Goal: Task Accomplishment & Management: Use online tool/utility

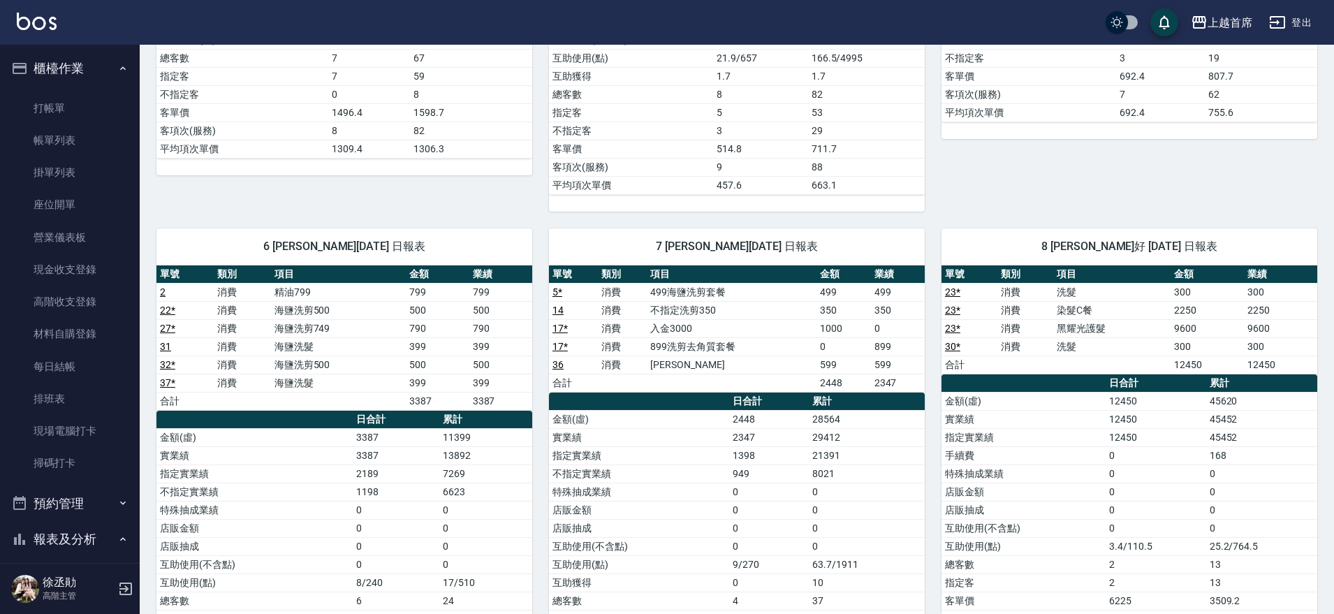
scroll to position [599, 0]
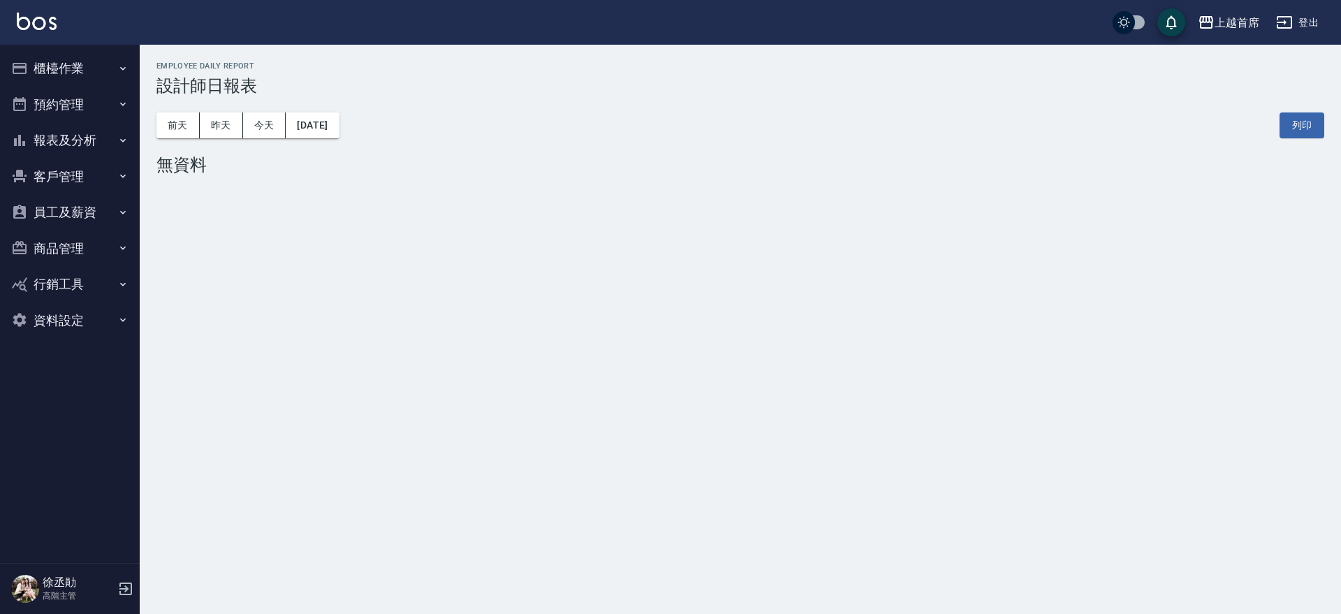
click at [75, 70] on button "櫃檯作業" at bounding box center [70, 68] width 129 height 36
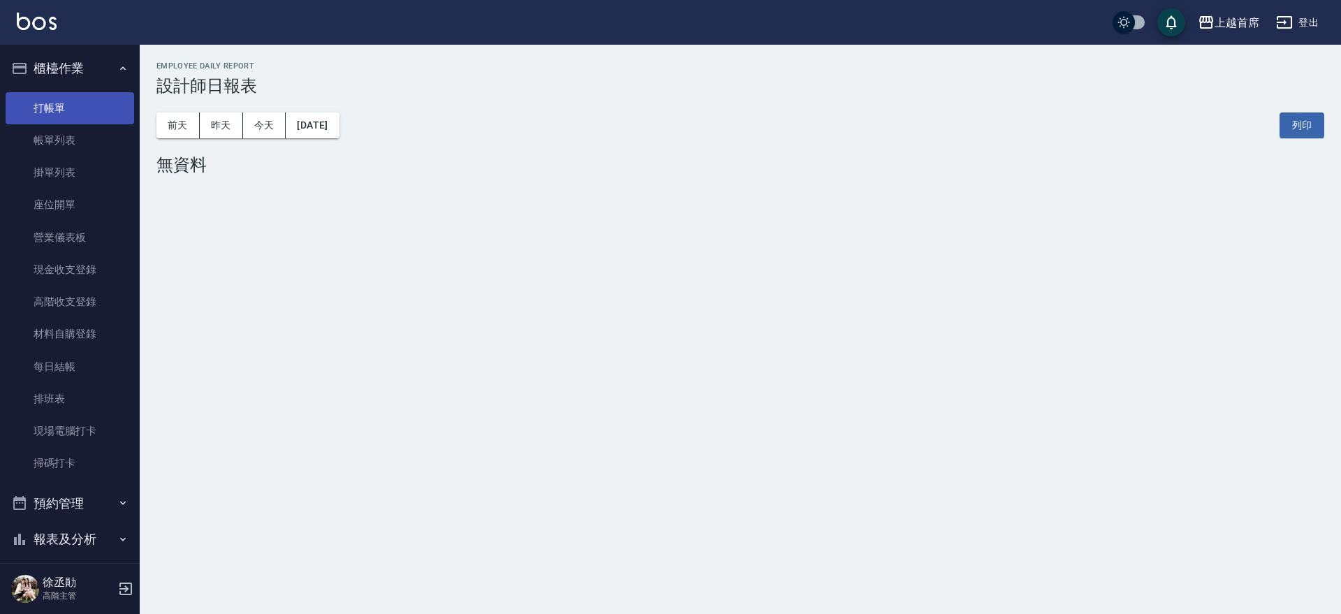
click at [88, 99] on link "打帳單" at bounding box center [70, 108] width 129 height 32
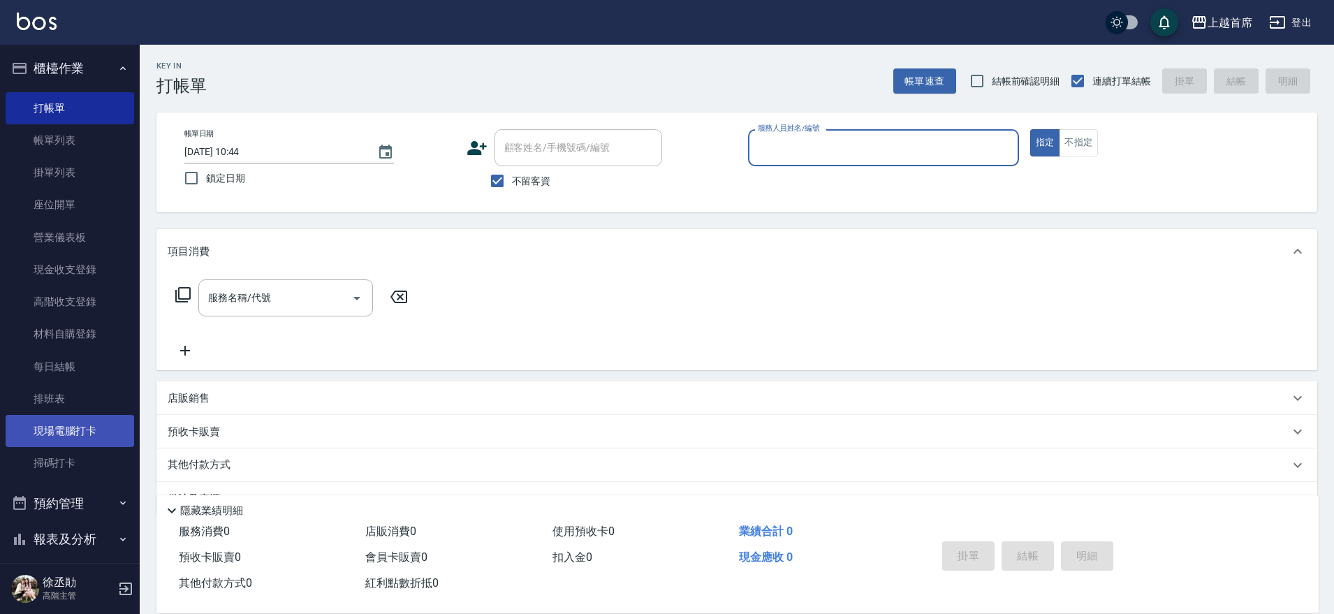
click at [94, 432] on link "現場電腦打卡" at bounding box center [70, 431] width 129 height 32
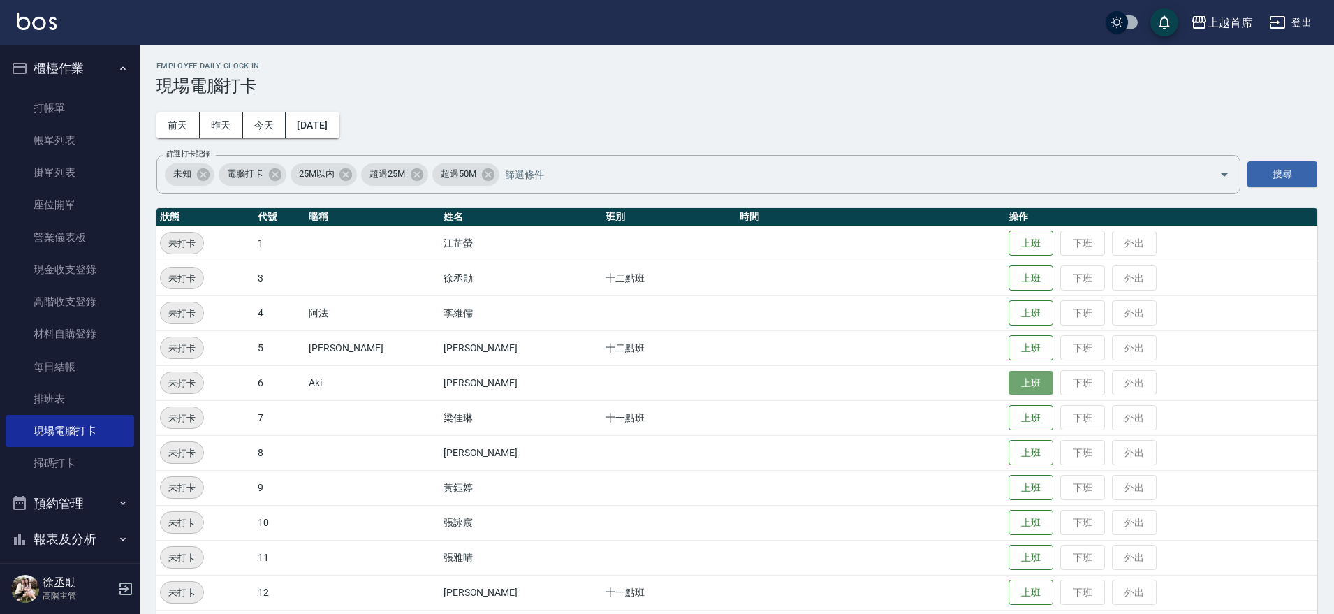
click at [1020, 381] on button "上班" at bounding box center [1031, 383] width 45 height 24
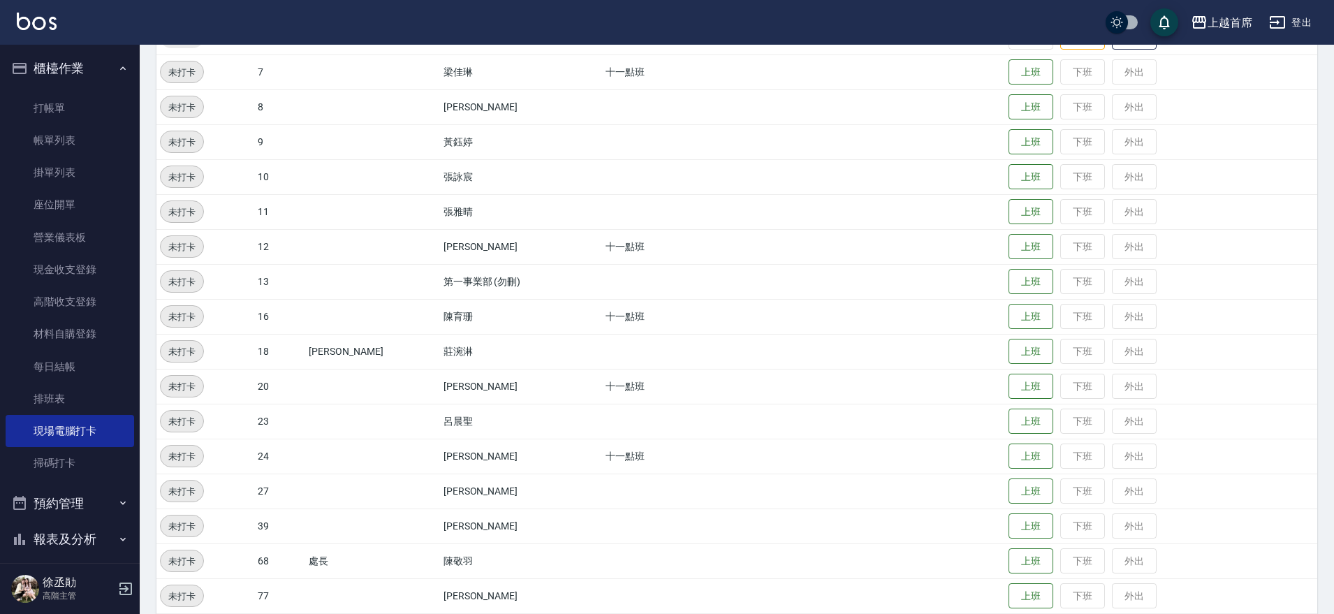
scroll to position [349, 0]
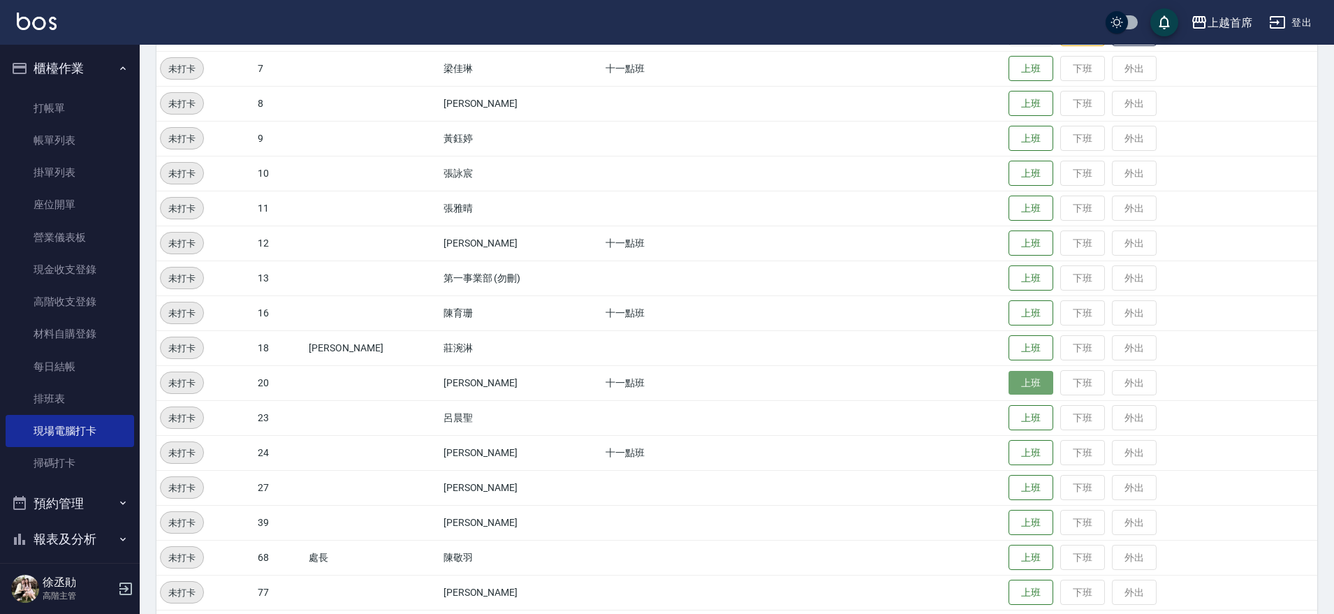
click at [1033, 390] on button "上班" at bounding box center [1031, 383] width 45 height 24
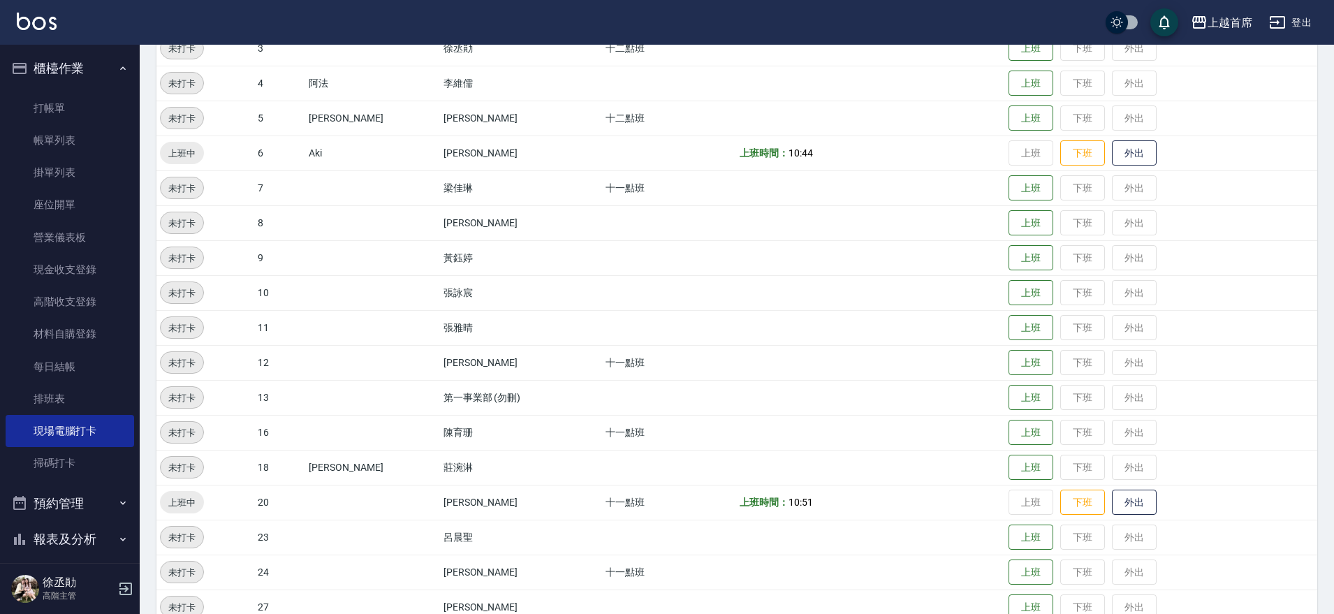
scroll to position [175, 0]
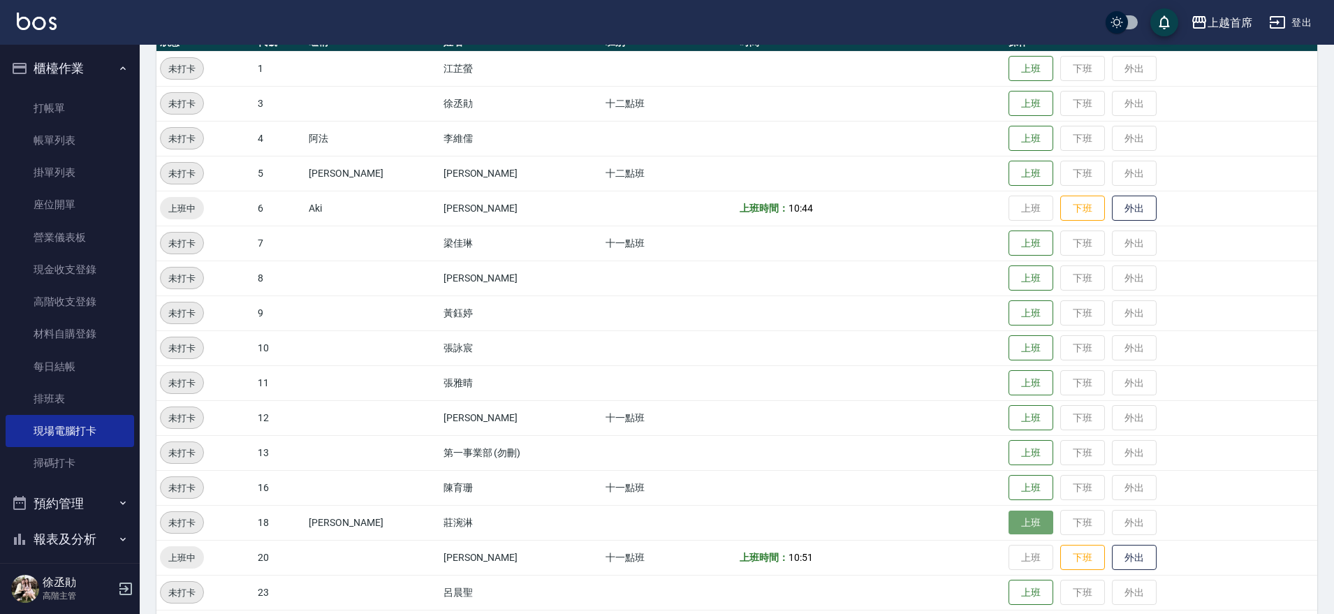
click at [1026, 521] on button "上班" at bounding box center [1031, 523] width 45 height 24
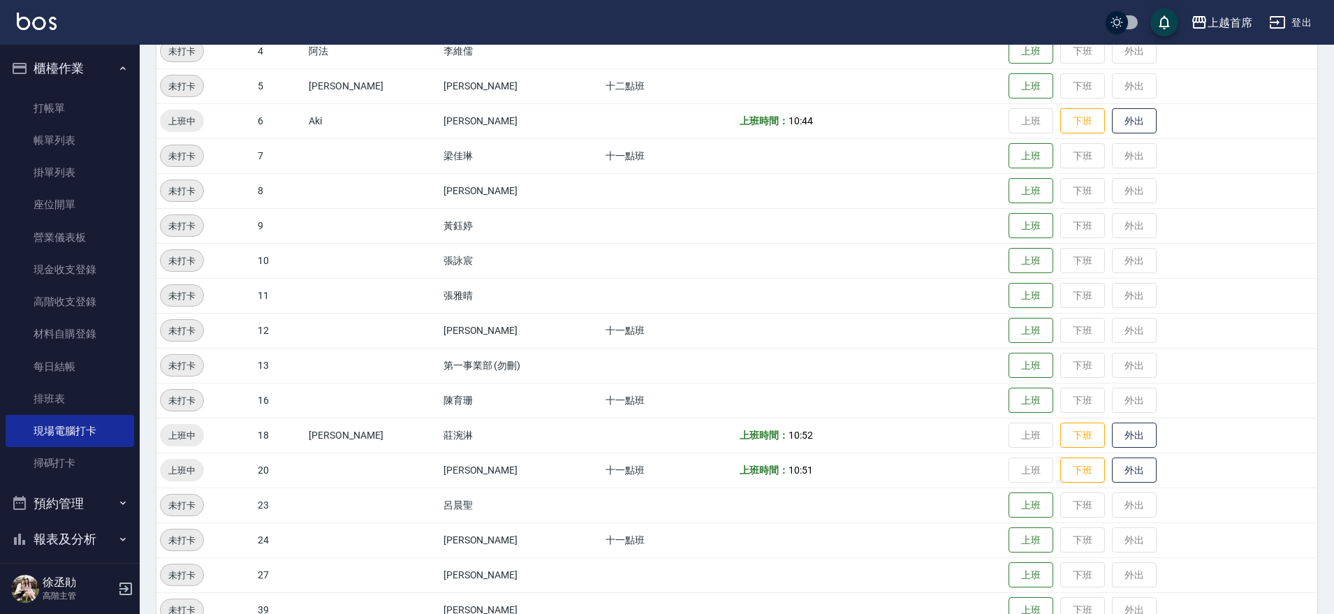
scroll to position [349, 0]
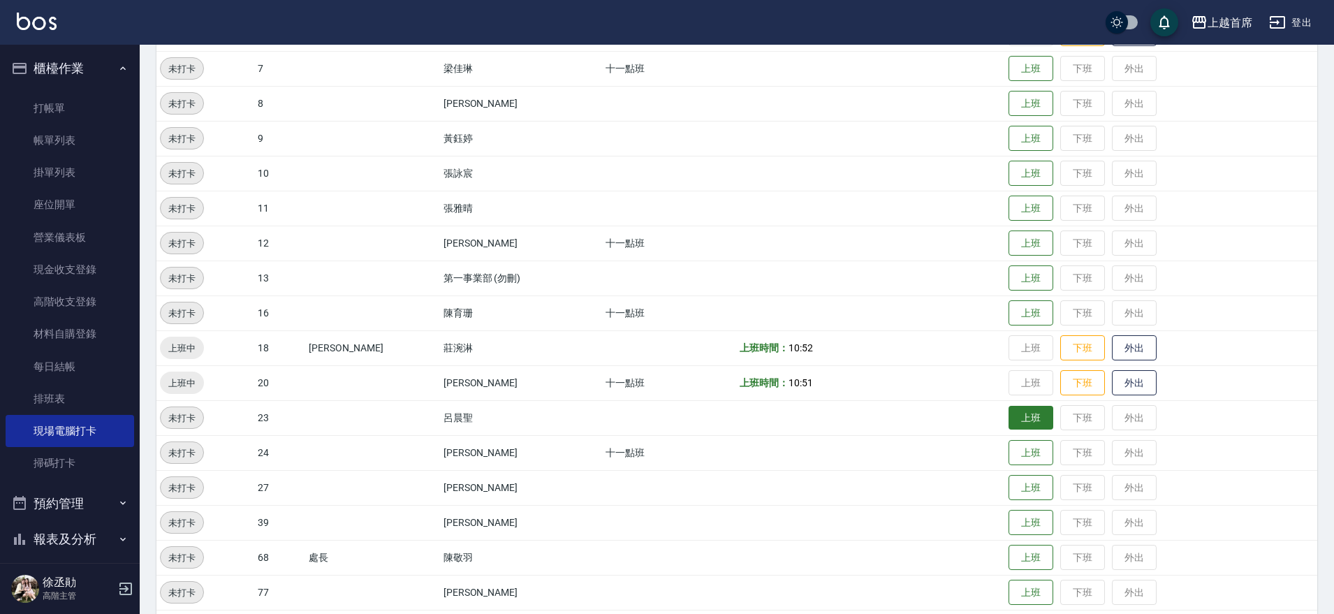
drag, startPoint x: 1009, startPoint y: 416, endPoint x: 1151, endPoint y: 314, distance: 175.1
click at [1012, 414] on button "上班" at bounding box center [1031, 418] width 45 height 26
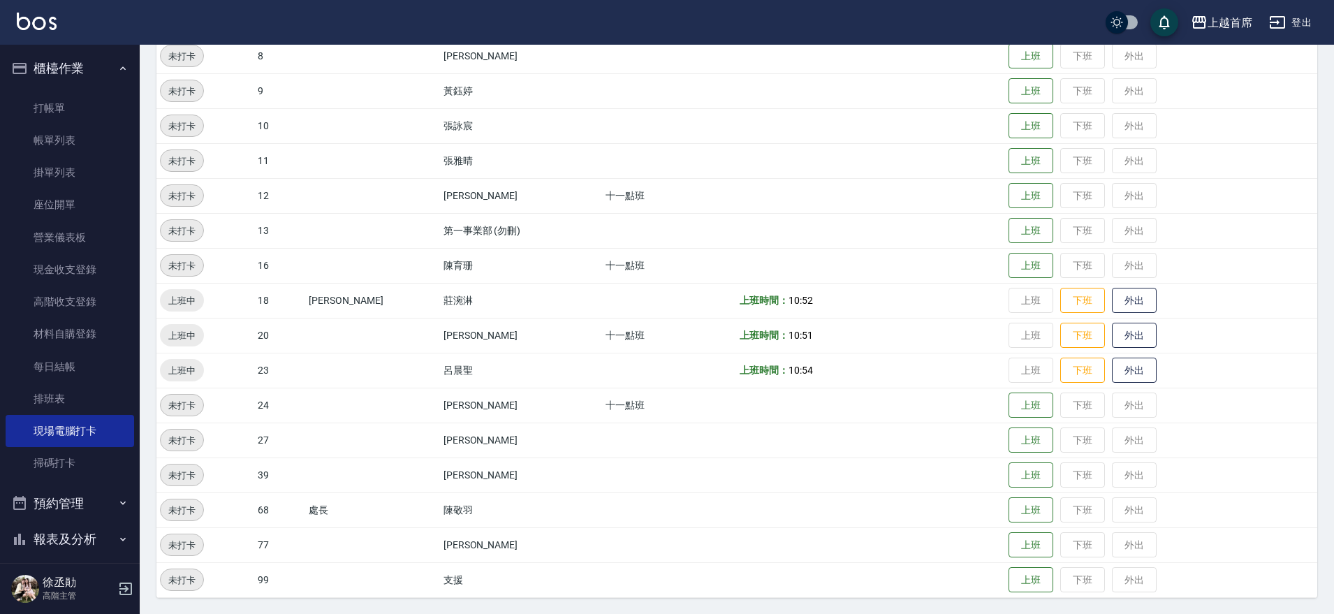
scroll to position [397, 0]
click at [1015, 540] on button "上班" at bounding box center [1031, 544] width 45 height 24
drag, startPoint x: 219, startPoint y: 403, endPoint x: 570, endPoint y: 431, distance: 351.7
click at [570, 431] on tbody "未打卡 1 [PERSON_NAME] 上班 下班 外出 未打卡 3 [PERSON_NAME]二點班 上班 下班 外出 未打卡 4 阿法 [PERSON_N…" at bounding box center [736, 212] width 1161 height 768
click at [271, 438] on td "27" at bounding box center [279, 439] width 51 height 35
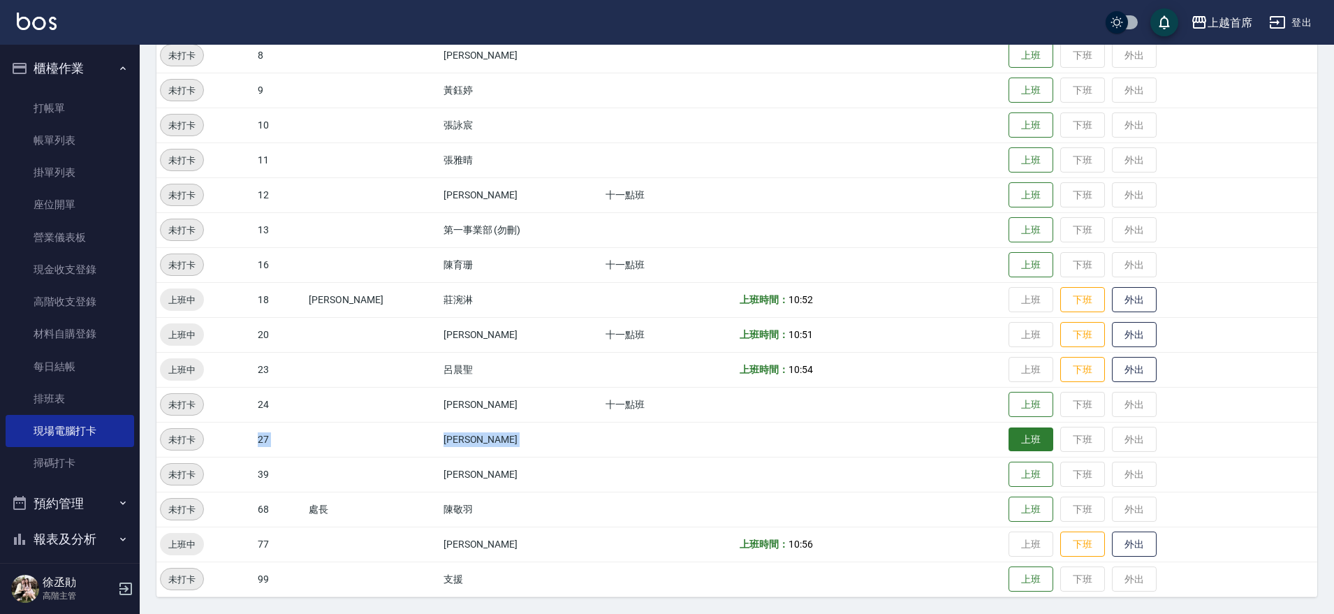
drag, startPoint x: 233, startPoint y: 439, endPoint x: 1023, endPoint y: 444, distance: 790.7
click at [1023, 444] on tr "未打卡 27 [PERSON_NAME] 上班 下班 外出" at bounding box center [736, 439] width 1161 height 35
click at [1023, 444] on button "上班" at bounding box center [1031, 439] width 45 height 24
click at [789, 435] on span "10:56" at bounding box center [801, 439] width 24 height 11
click at [829, 434] on td "上班時間： 10:56" at bounding box center [870, 439] width 269 height 35
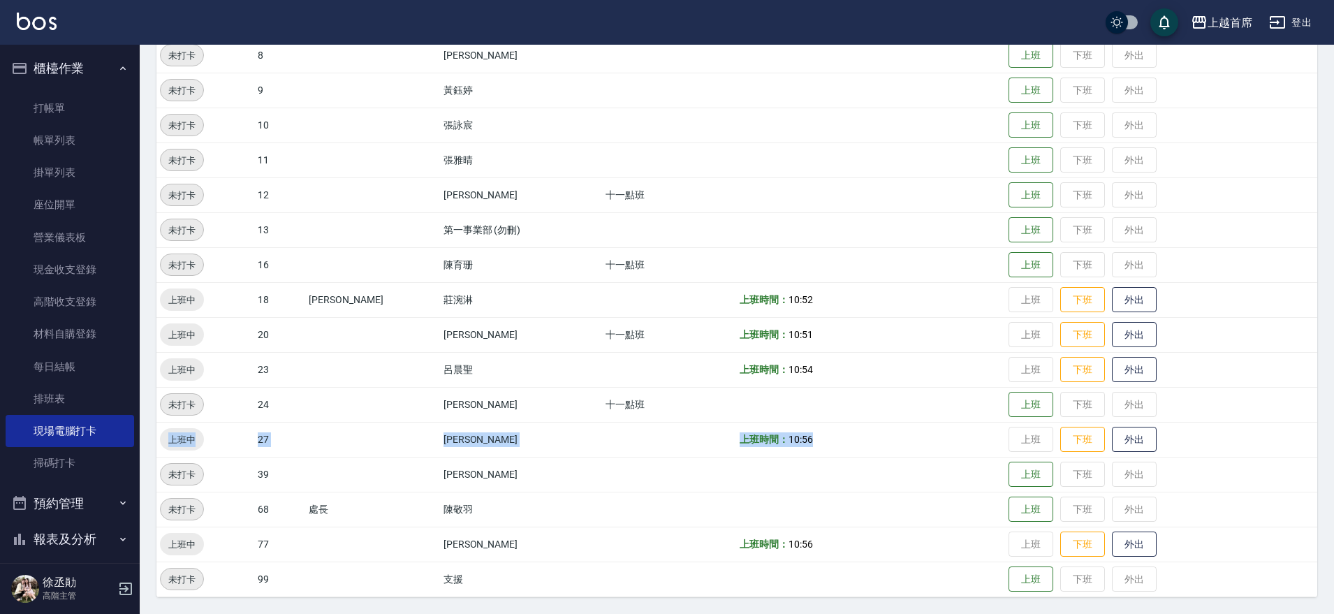
drag, startPoint x: 807, startPoint y: 437, endPoint x: 173, endPoint y: 425, distance: 635.0
click at [171, 427] on tr "上班中 27 [PERSON_NAME] 上班時間： 10:56 上班 下班 外出" at bounding box center [736, 439] width 1161 height 35
click at [779, 396] on td at bounding box center [870, 404] width 269 height 35
click at [1013, 256] on button "上班" at bounding box center [1031, 265] width 45 height 24
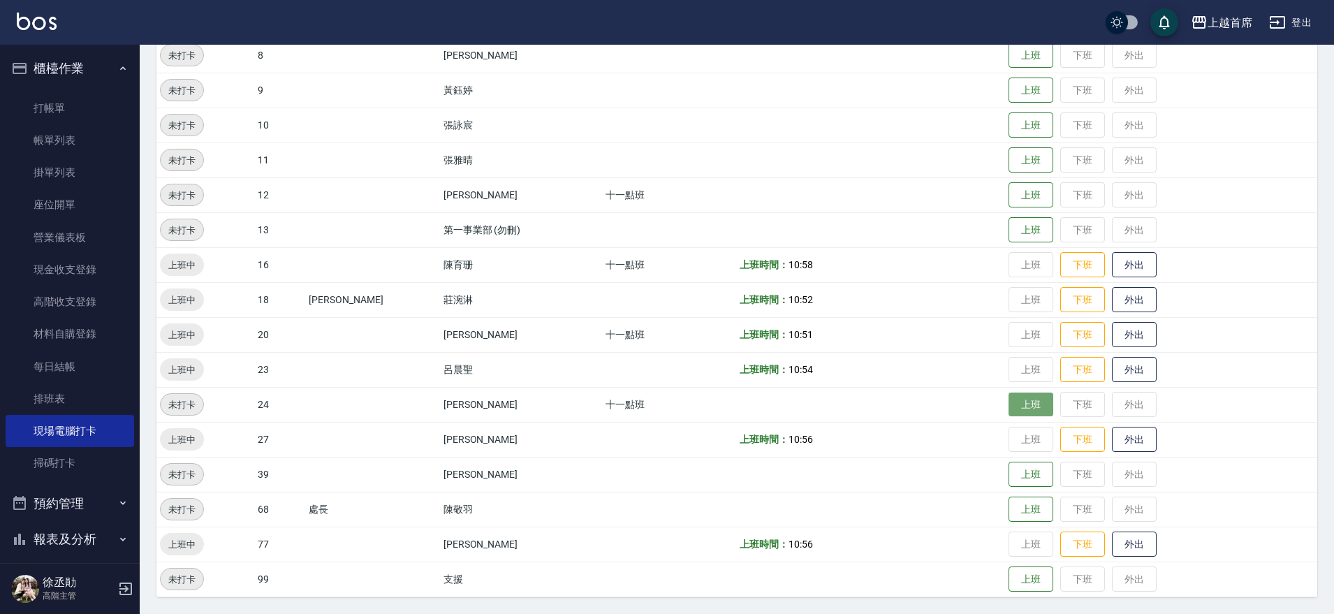
click at [1025, 406] on button "上班" at bounding box center [1031, 405] width 45 height 24
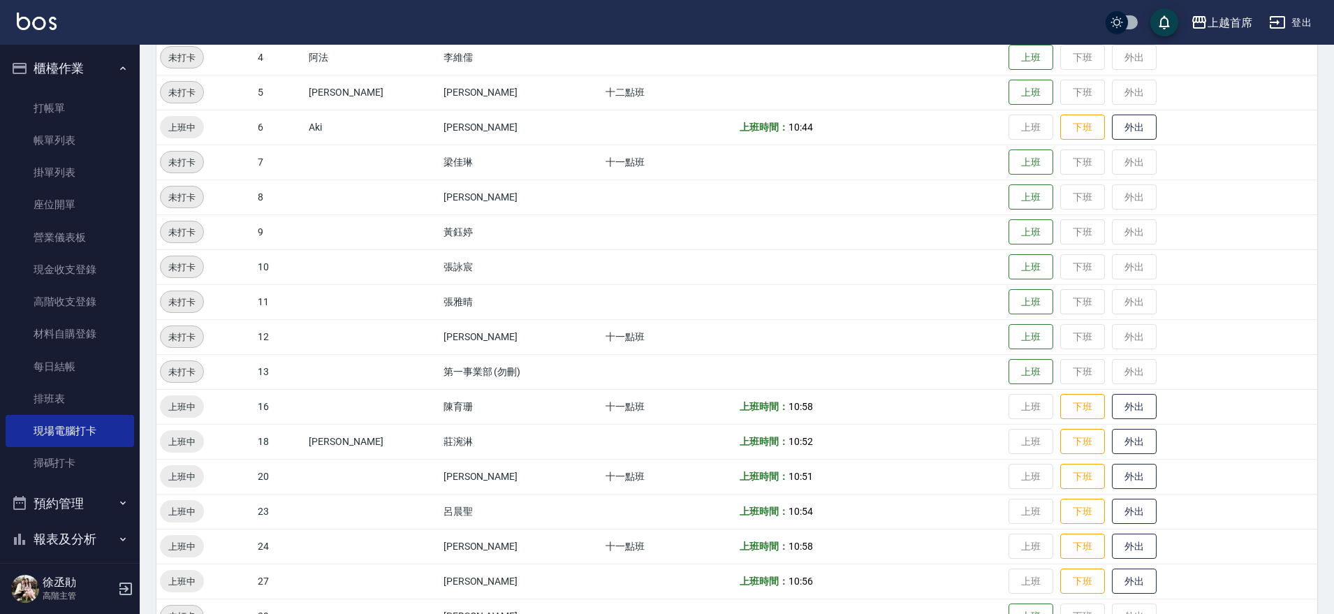
scroll to position [262, 0]
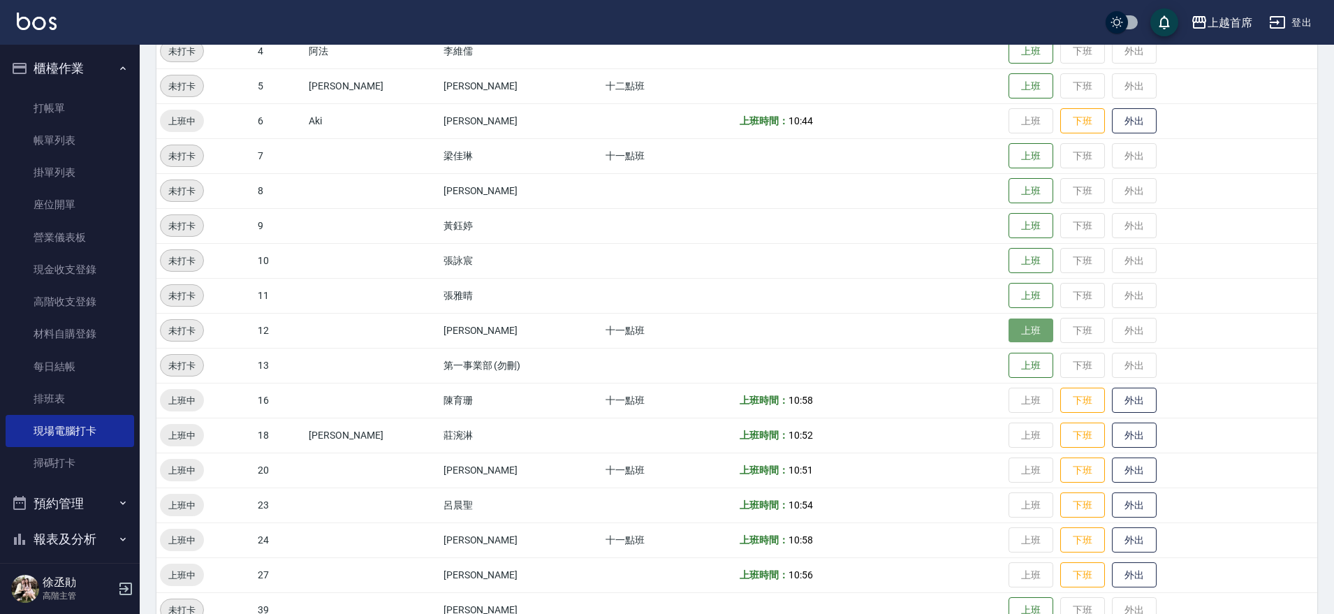
click at [1023, 330] on button "上班" at bounding box center [1031, 331] width 45 height 24
click at [1017, 325] on td "上班 下班 外出" at bounding box center [1161, 330] width 312 height 35
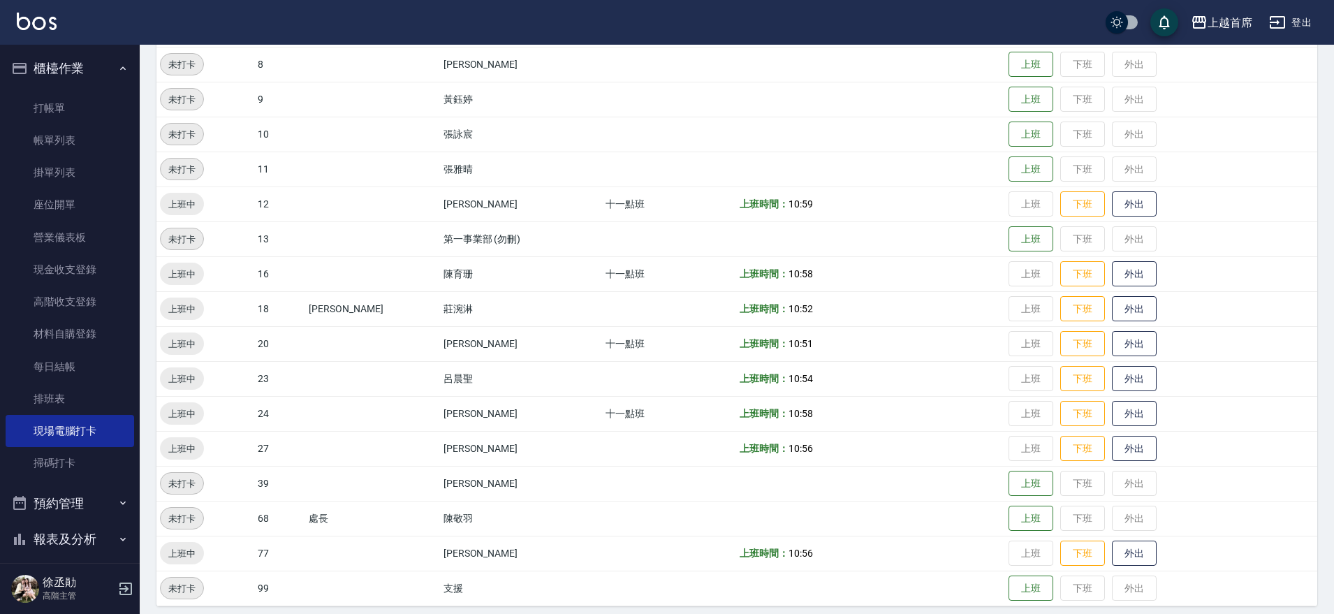
scroll to position [397, 0]
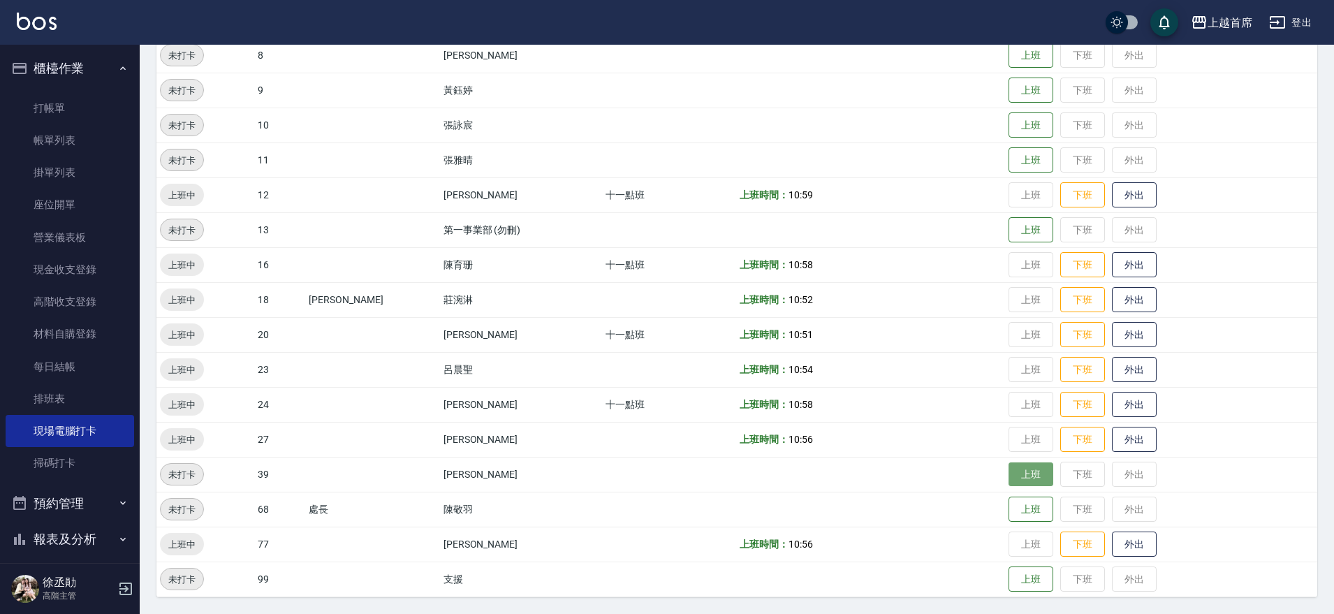
click at [1018, 470] on button "上班" at bounding box center [1031, 474] width 45 height 24
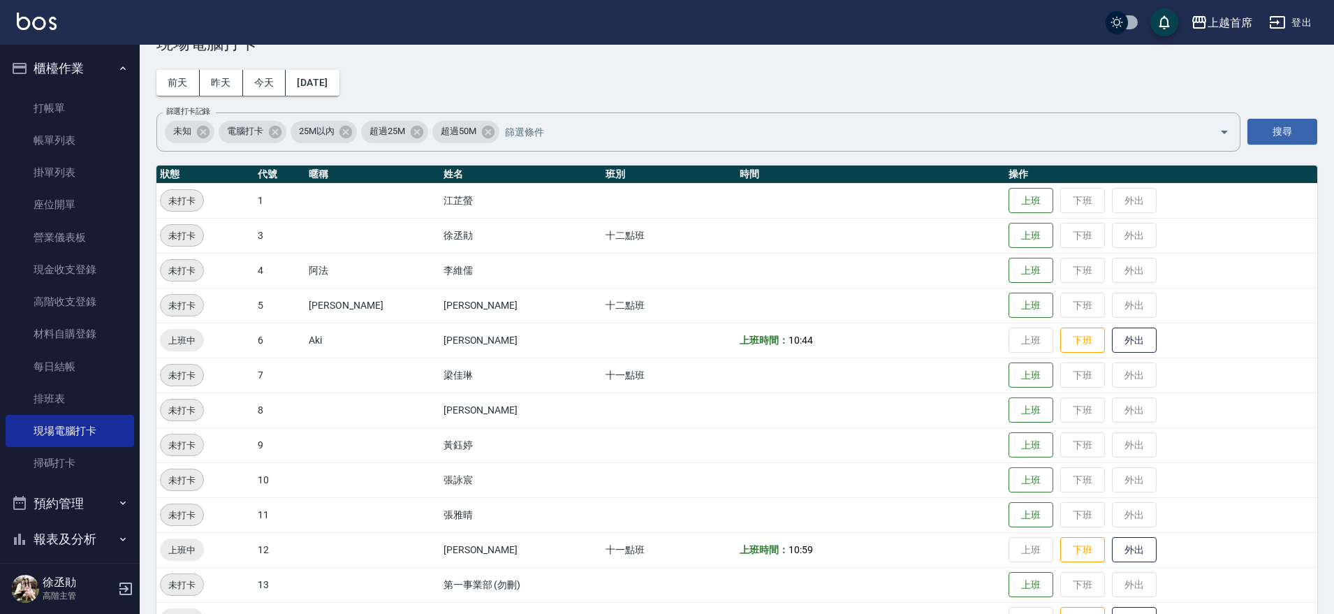
scroll to position [0, 0]
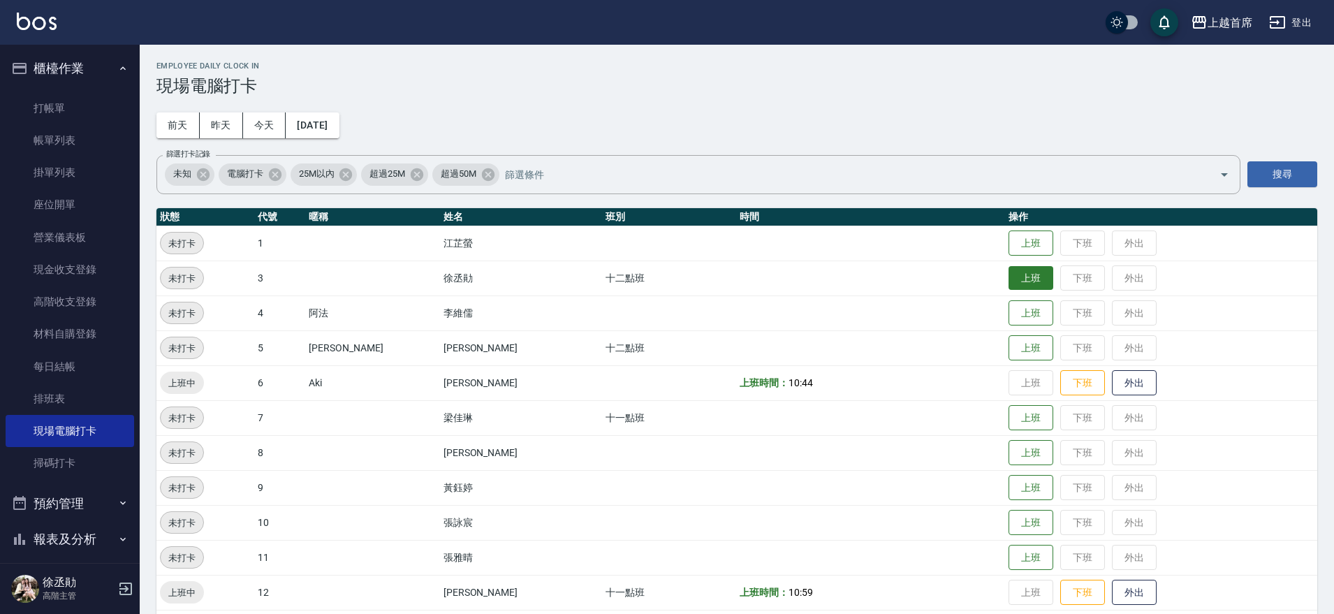
click at [1030, 278] on button "上班" at bounding box center [1031, 278] width 45 height 24
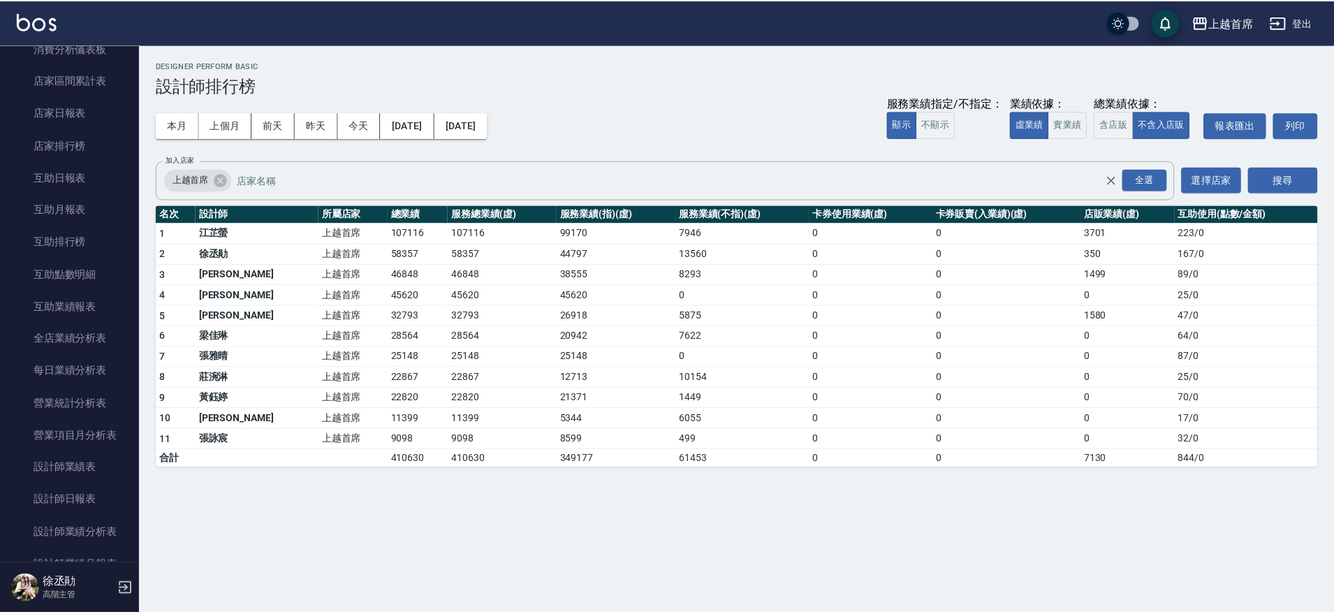
scroll to position [565, 0]
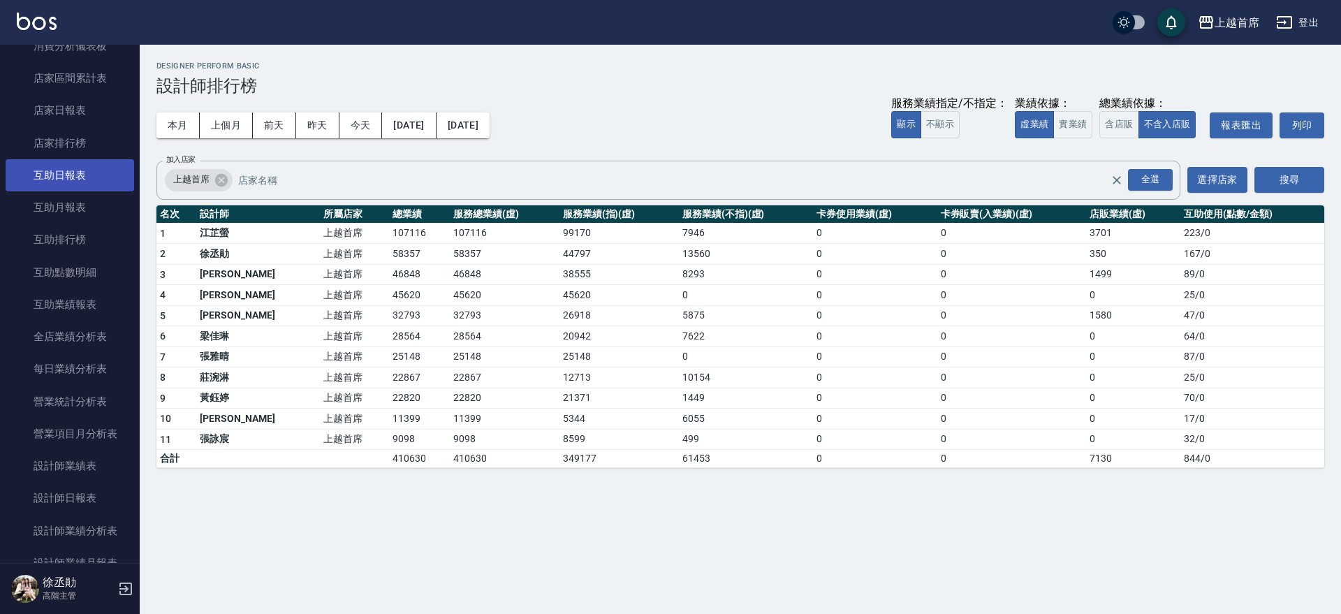
click at [89, 177] on link "互助日報表" at bounding box center [70, 175] width 129 height 32
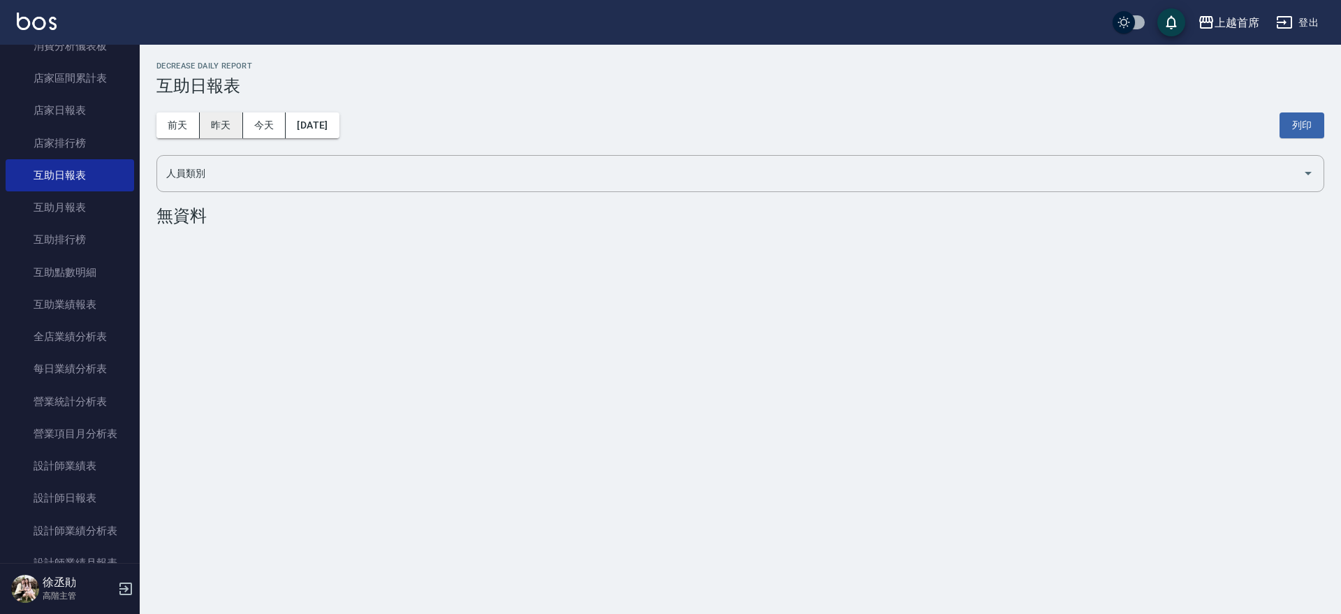
click at [209, 128] on button "昨天" at bounding box center [221, 125] width 43 height 26
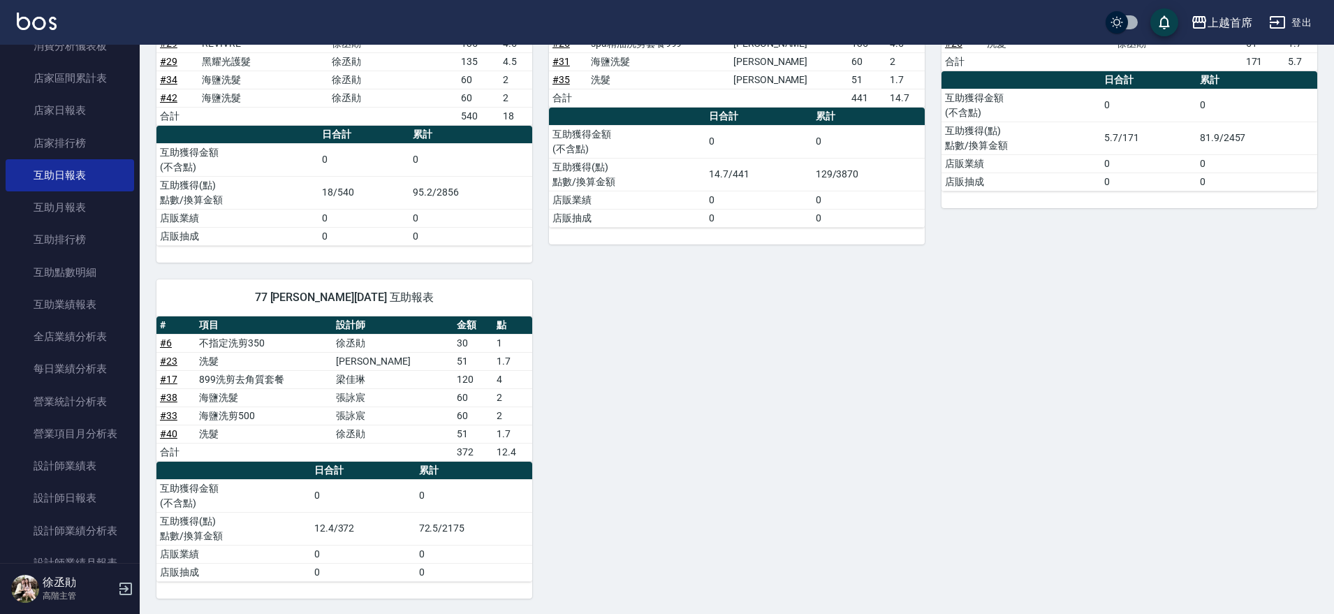
scroll to position [727, 0]
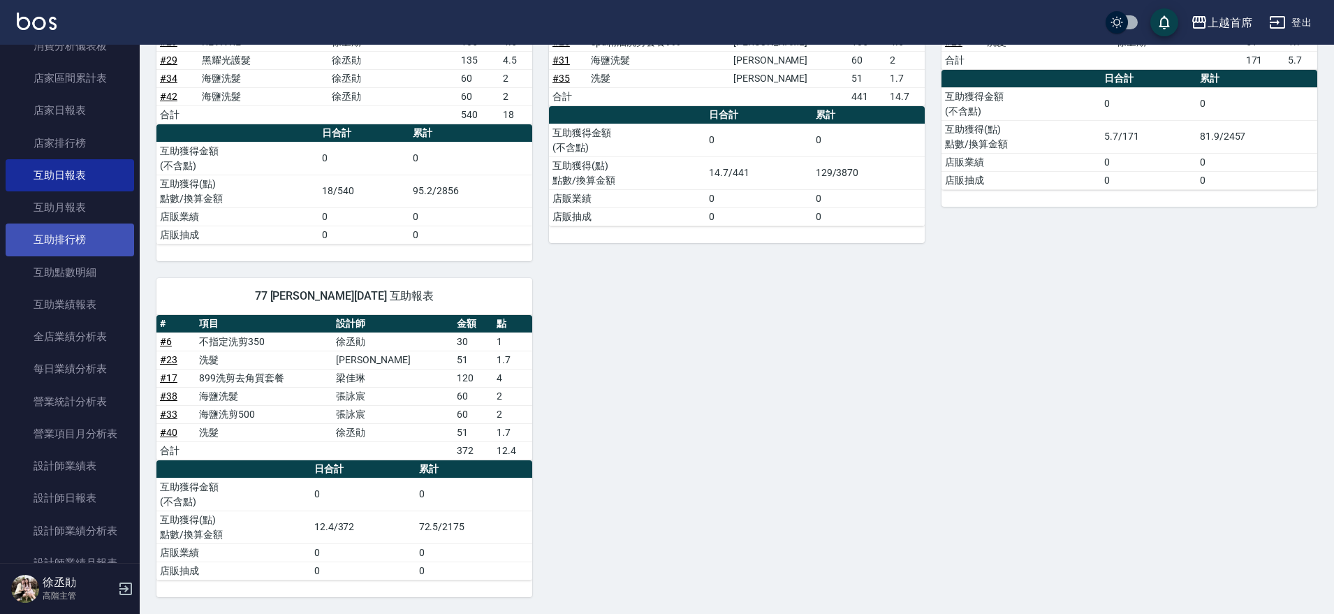
click at [74, 236] on link "互助排行榜" at bounding box center [70, 240] width 129 height 32
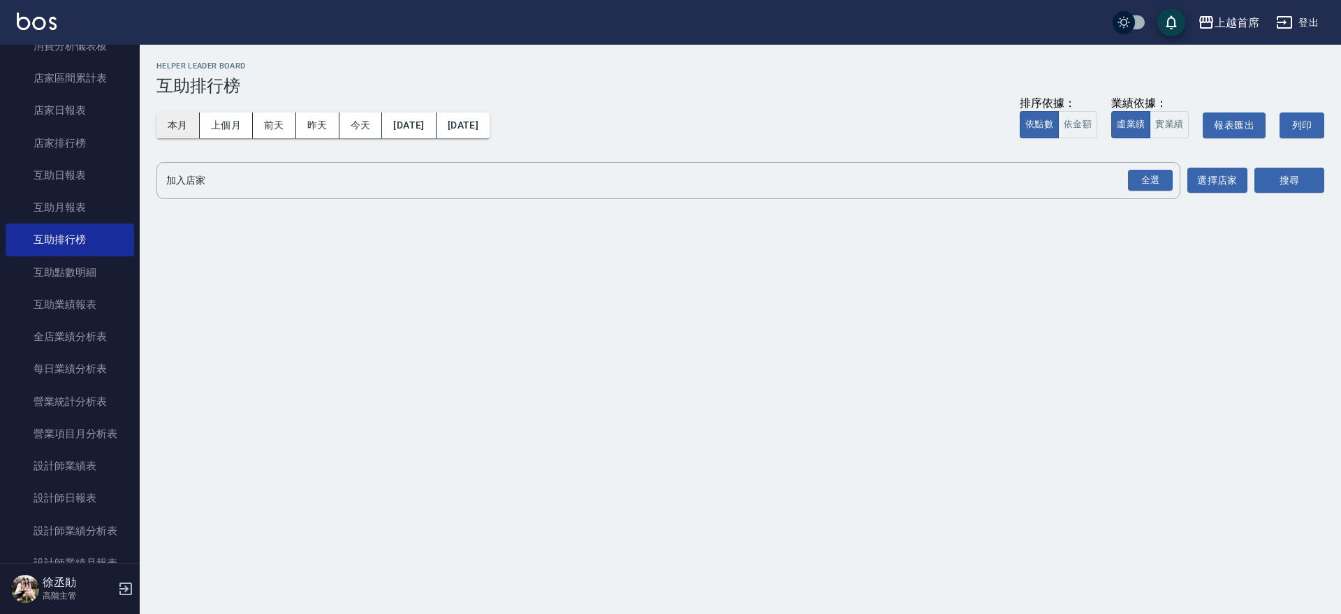
click at [182, 123] on button "本月" at bounding box center [177, 125] width 43 height 26
click at [1145, 183] on div "全選" at bounding box center [1150, 181] width 45 height 22
click at [1268, 170] on button "搜尋" at bounding box center [1289, 181] width 70 height 26
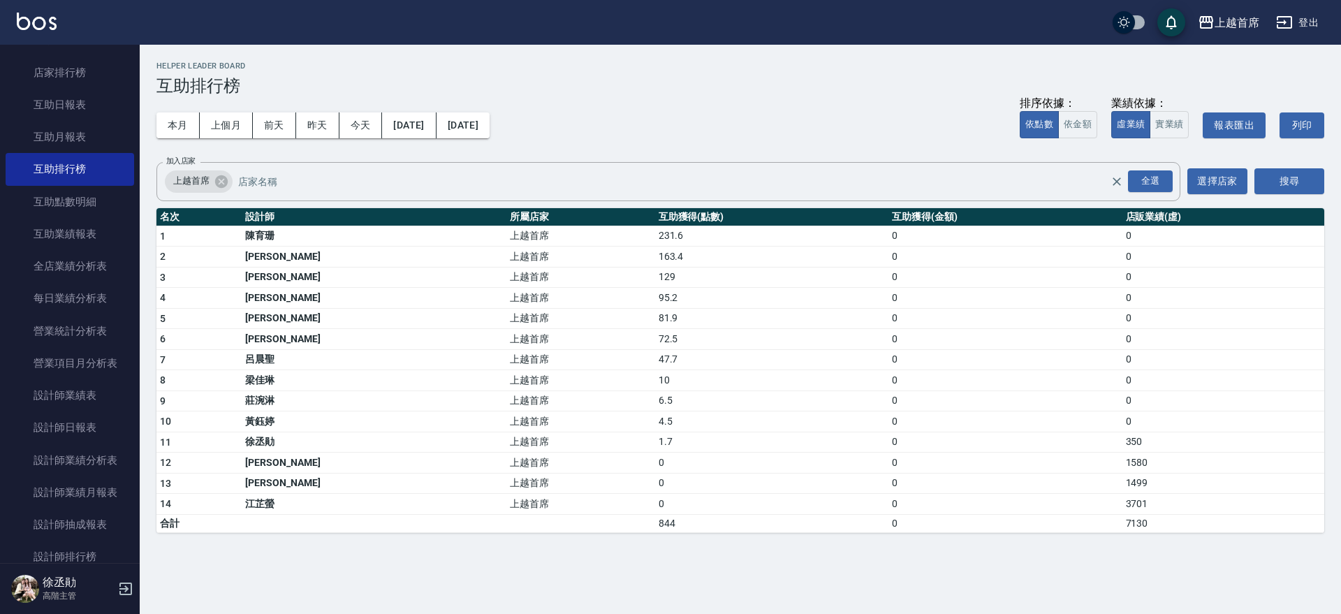
scroll to position [646, 0]
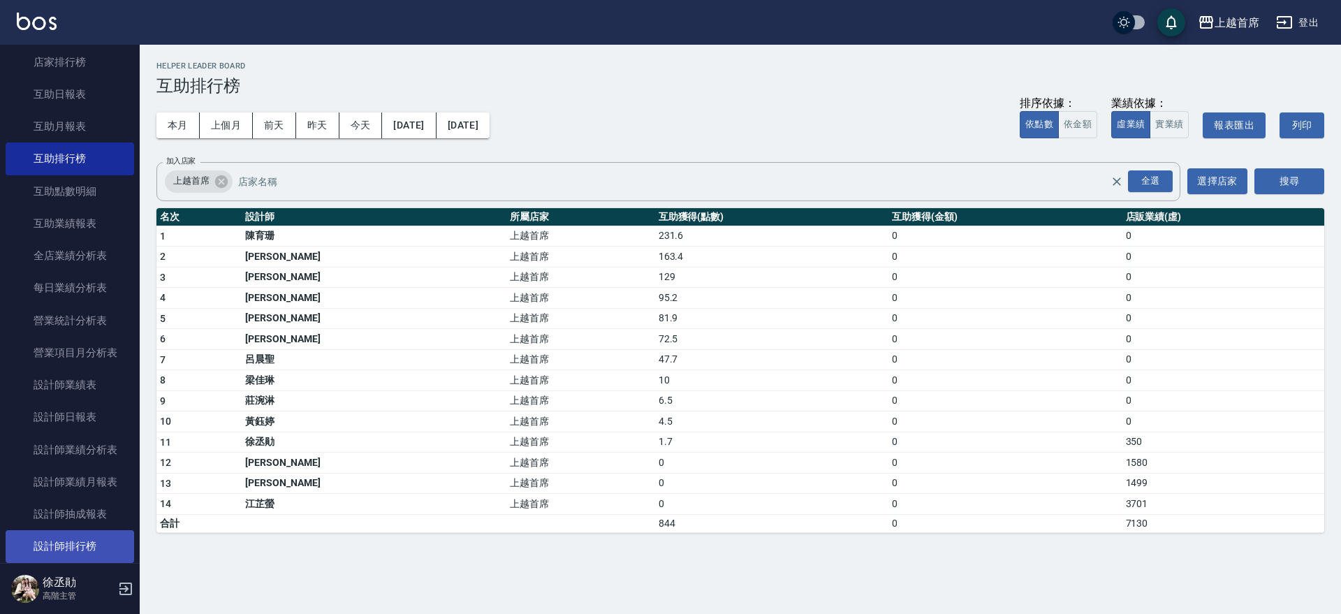
click at [62, 534] on link "設計師排行榜" at bounding box center [70, 546] width 129 height 32
